Goal: Task Accomplishment & Management: Manage account settings

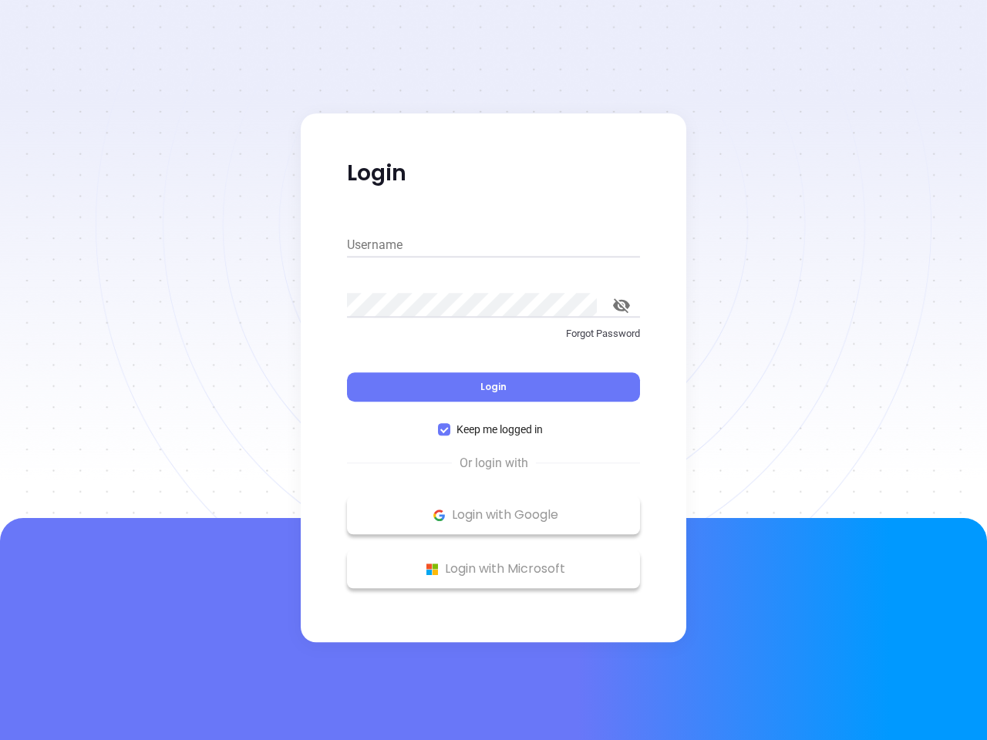
click at [493, 370] on div "Login" at bounding box center [493, 378] width 293 height 48
click at [493, 245] on input "Username" at bounding box center [493, 245] width 293 height 25
click at [621, 305] on icon "toggle password visibility" at bounding box center [621, 305] width 17 height 15
click at [493, 387] on span "Login" at bounding box center [493, 386] width 26 height 13
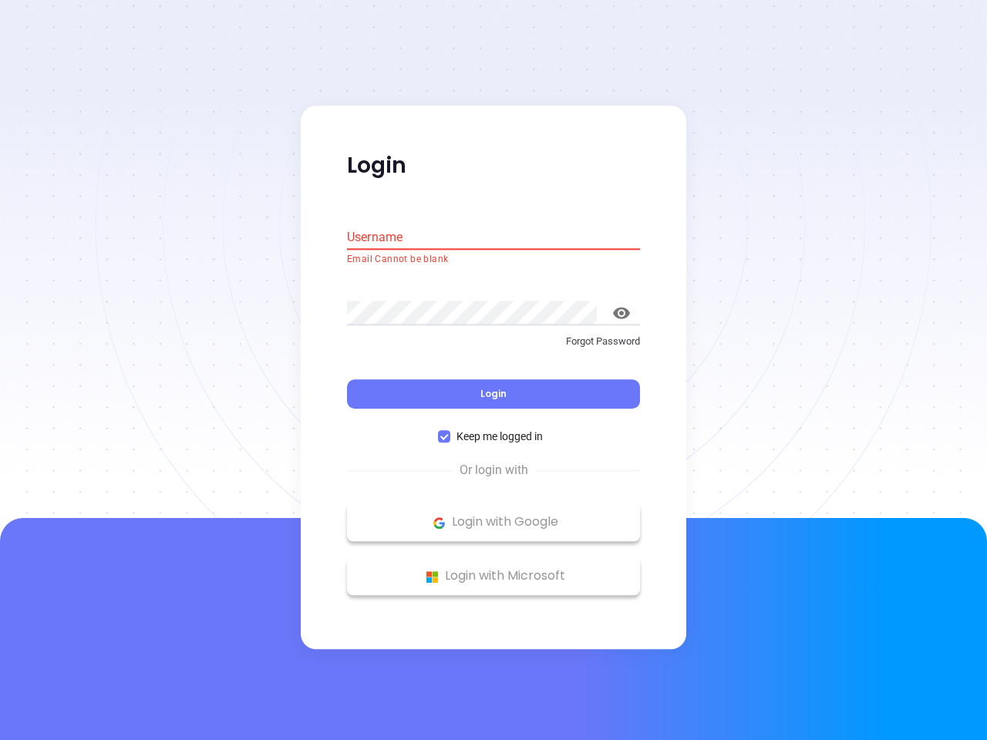
click at [493, 429] on span "Keep me logged in" at bounding box center [499, 437] width 99 height 17
click at [450, 431] on input "Keep me logged in" at bounding box center [444, 437] width 12 height 12
checkbox input "false"
click at [493, 515] on p "Login with Google" at bounding box center [494, 522] width 278 height 23
click at [493, 569] on p "Login with Microsoft" at bounding box center [494, 576] width 278 height 23
